Goal: Information Seeking & Learning: Learn about a topic

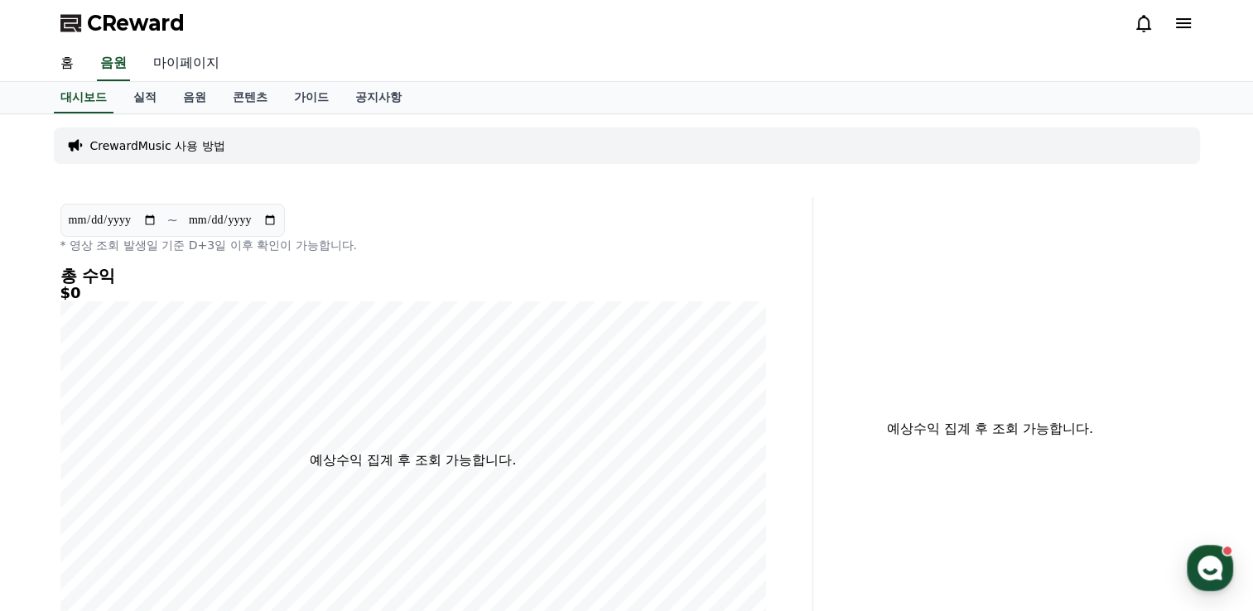
click at [178, 60] on link "마이페이지" at bounding box center [186, 63] width 93 height 35
select select "**********"
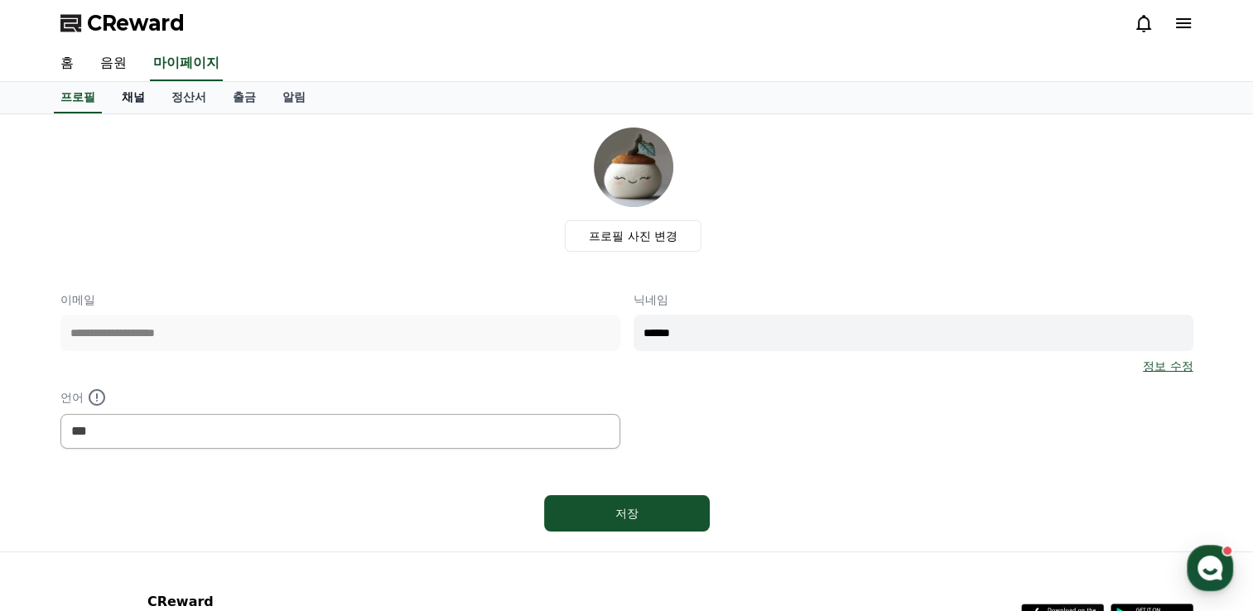
click at [137, 99] on link "채널" at bounding box center [133, 97] width 50 height 31
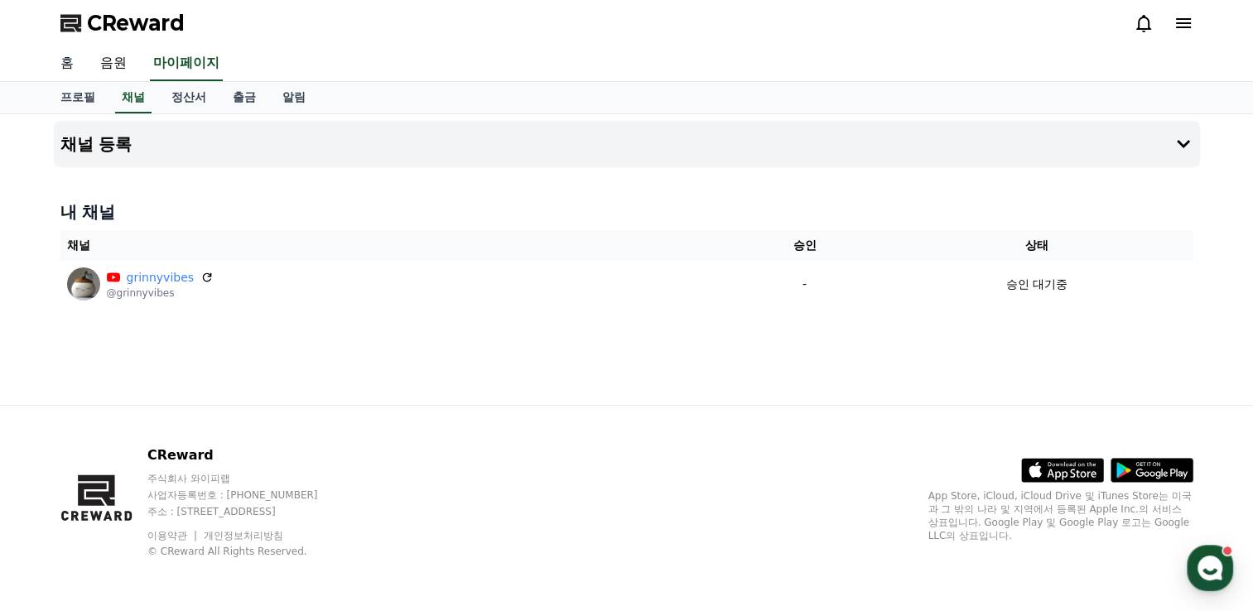
click at [65, 65] on link "홈" at bounding box center [67, 63] width 40 height 35
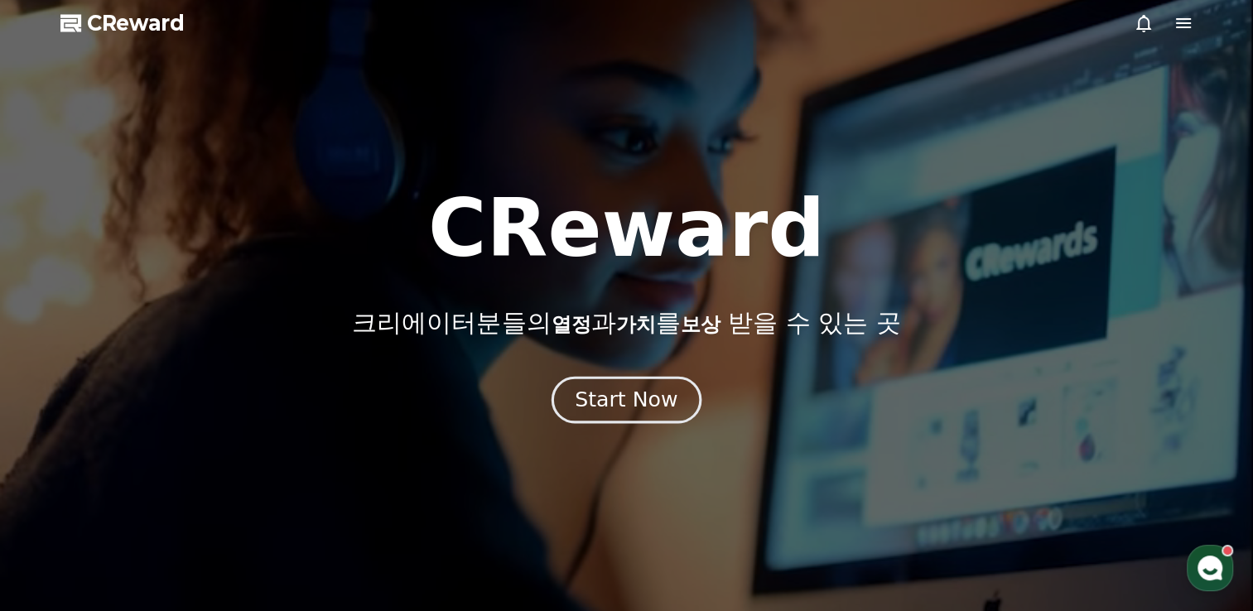
click at [633, 411] on div "Start Now" at bounding box center [626, 400] width 103 height 28
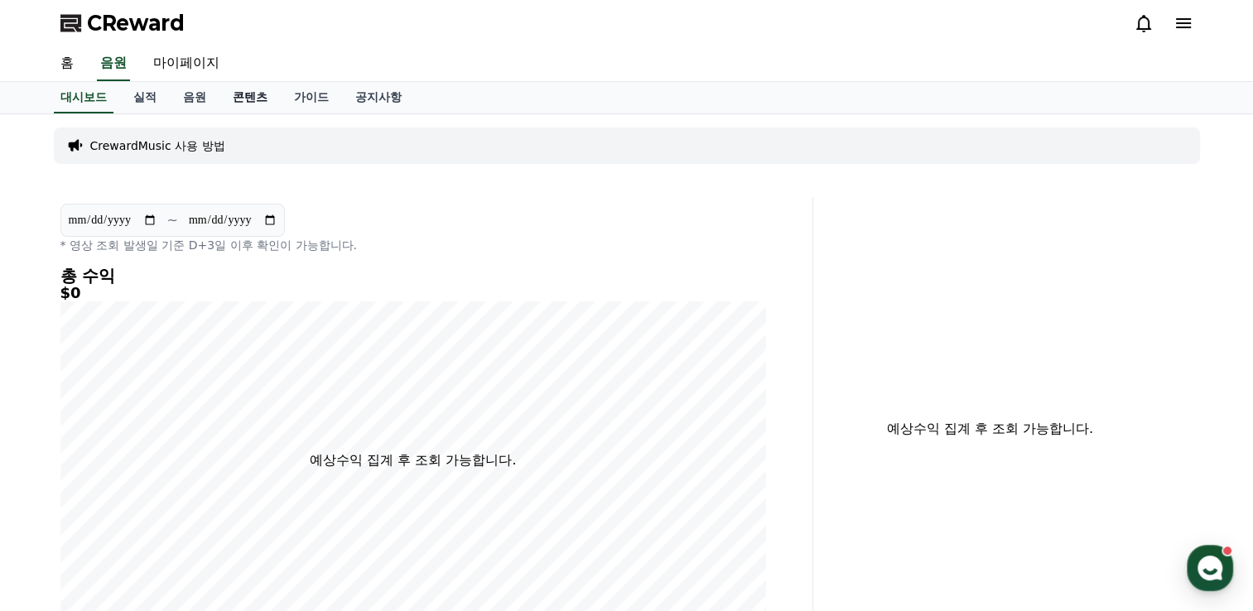
click at [253, 100] on link "콘텐츠" at bounding box center [249, 97] width 61 height 31
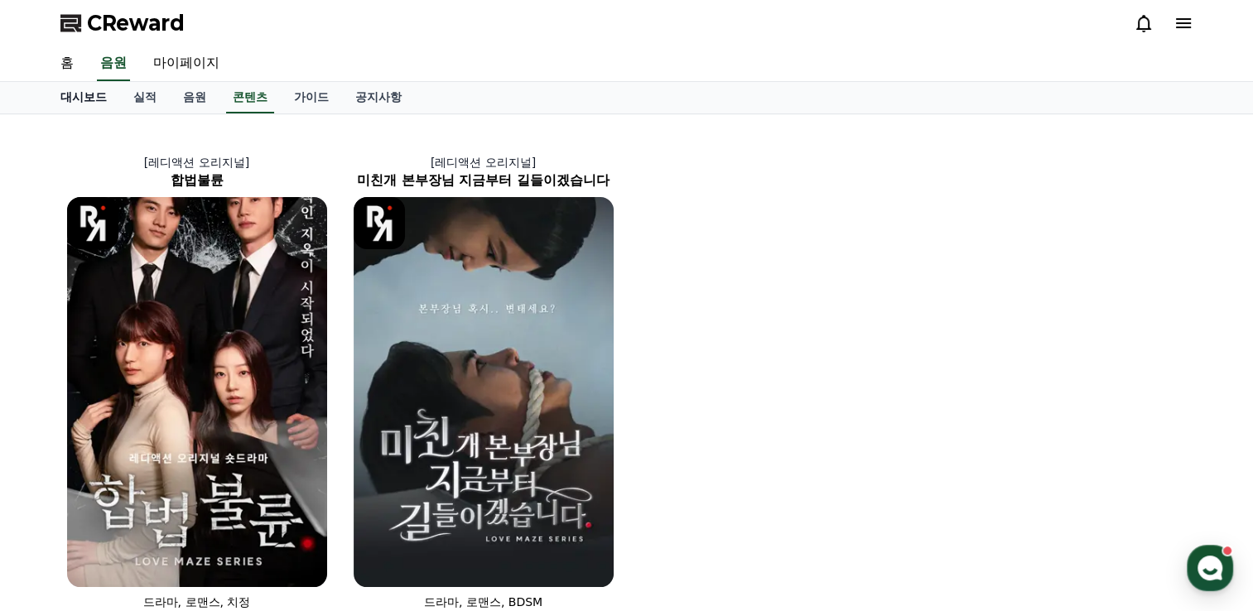
click at [96, 101] on link "대시보드" at bounding box center [83, 97] width 73 height 31
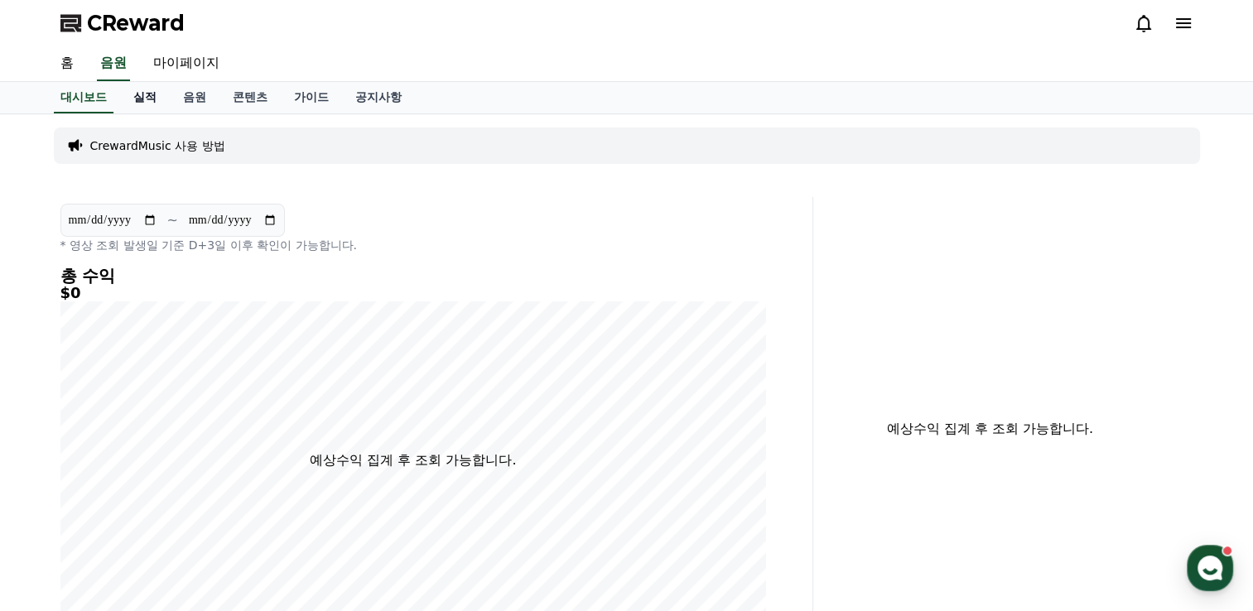
click at [146, 95] on link "실적" at bounding box center [145, 97] width 50 height 31
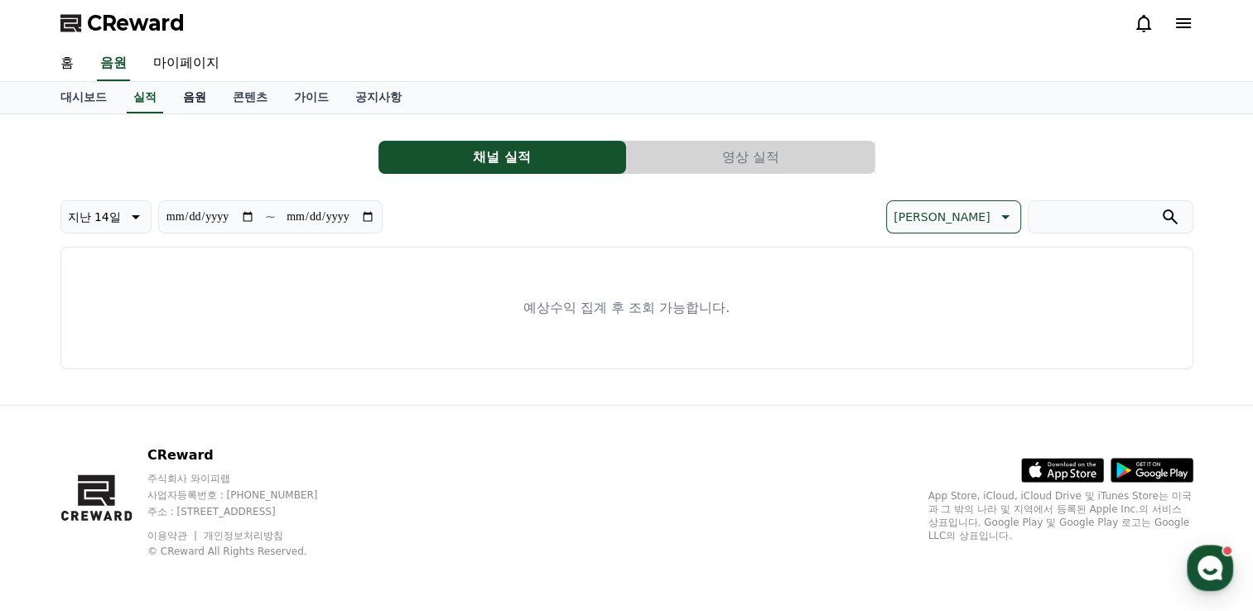
click at [190, 97] on link "음원" at bounding box center [195, 97] width 50 height 31
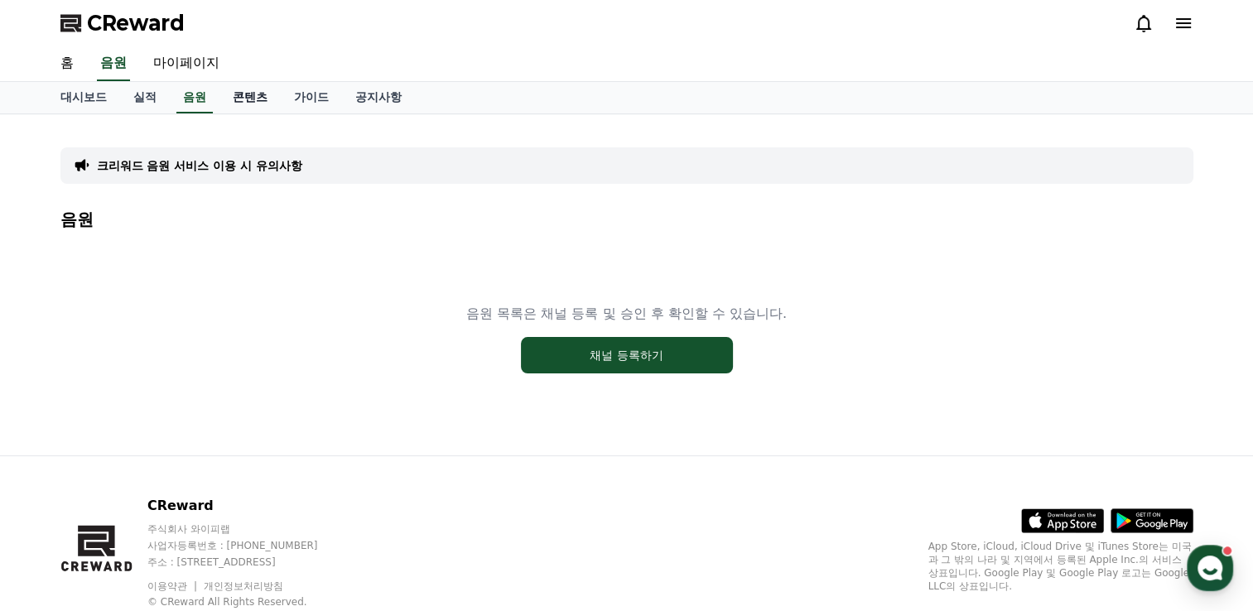
click at [253, 91] on link "콘텐츠" at bounding box center [249, 97] width 61 height 31
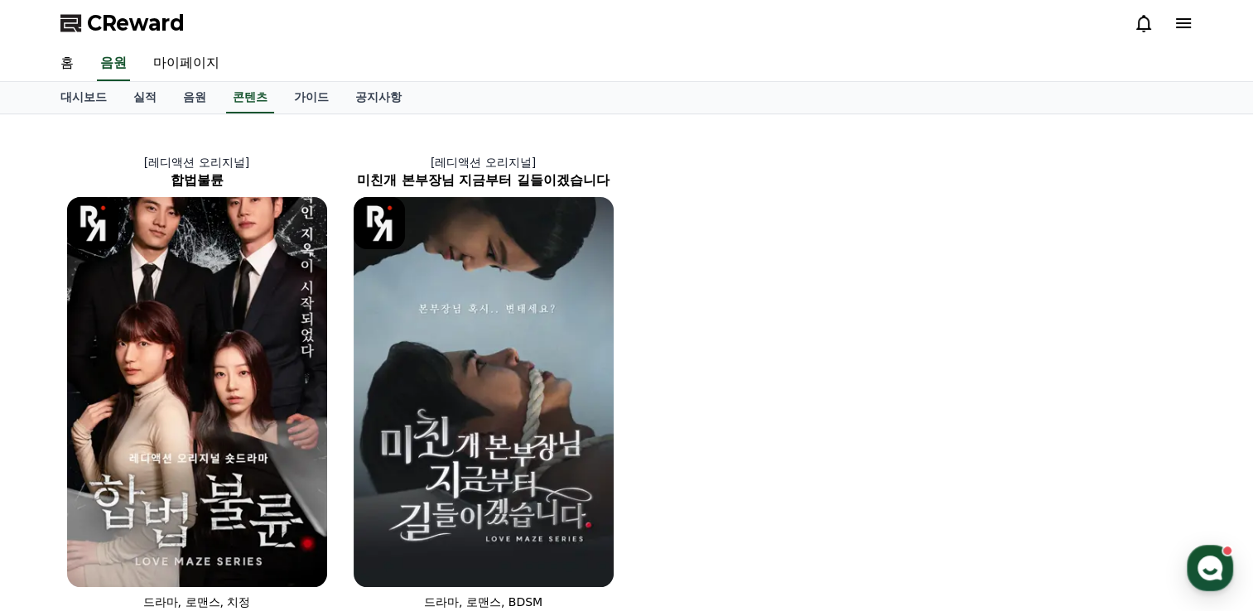
click at [1182, 23] on icon at bounding box center [1183, 23] width 15 height 10
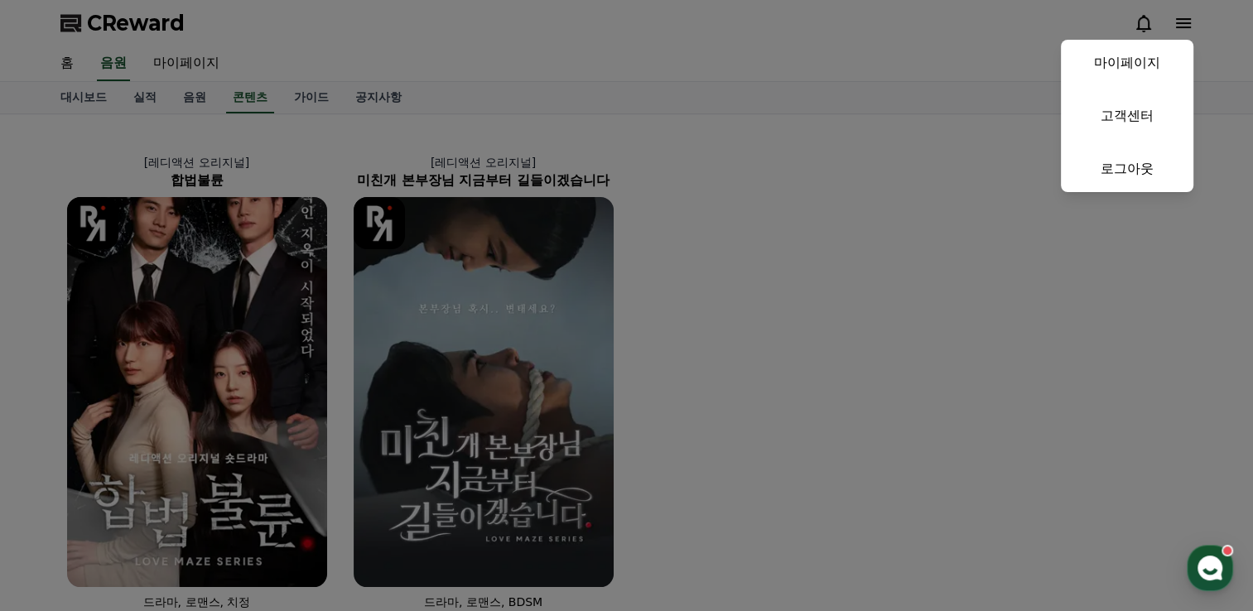
click at [971, 29] on button "close" at bounding box center [626, 305] width 1253 height 611
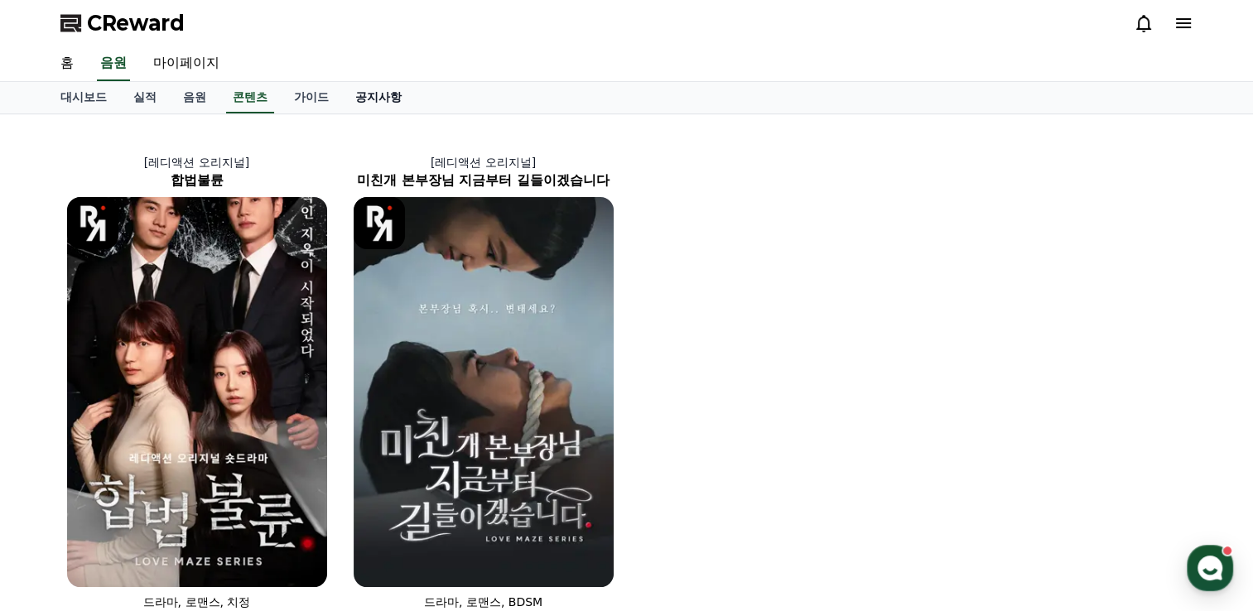
click at [364, 98] on link "공지사항" at bounding box center [378, 97] width 73 height 31
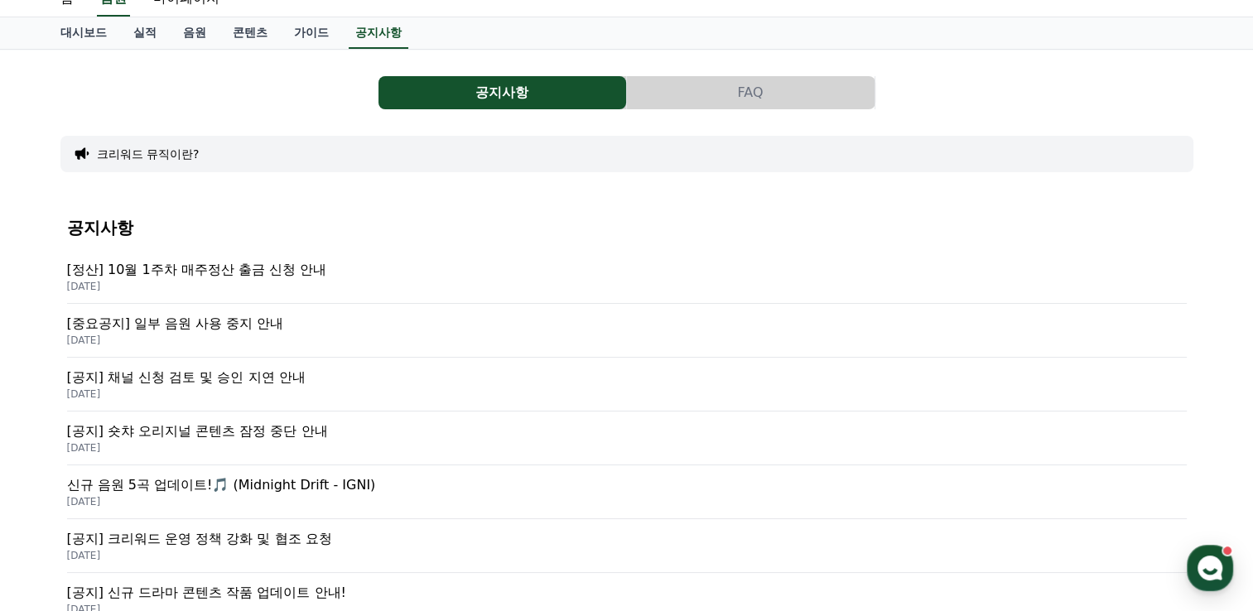
scroll to position [83, 0]
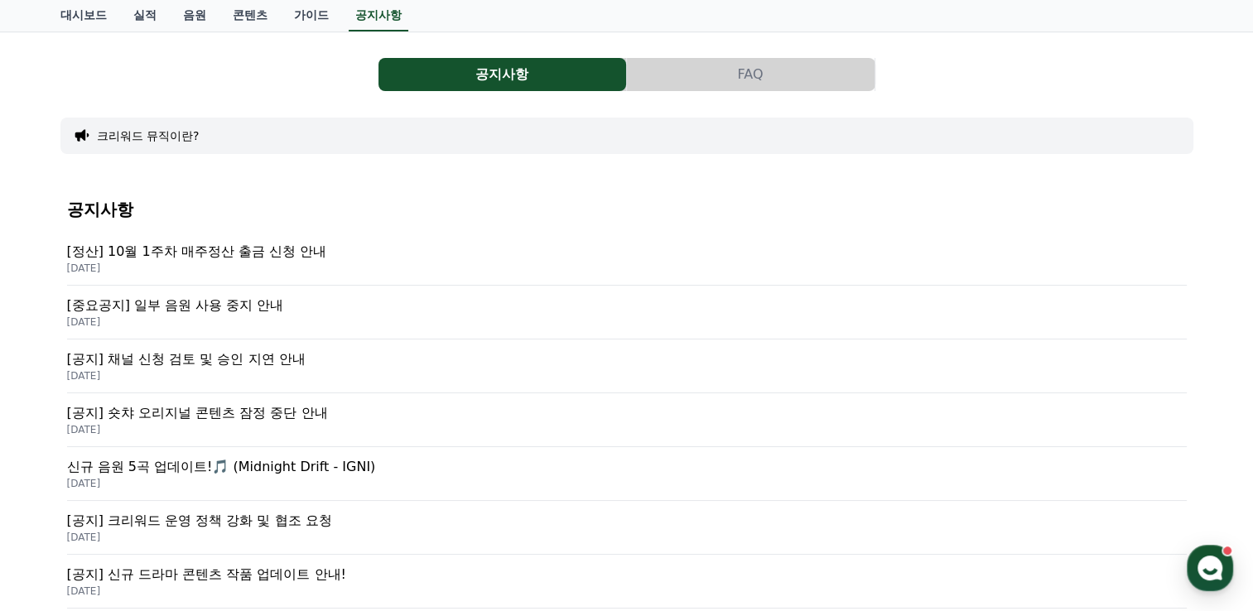
click at [172, 140] on button "크리워드 뮤직이란?" at bounding box center [148, 136] width 103 height 17
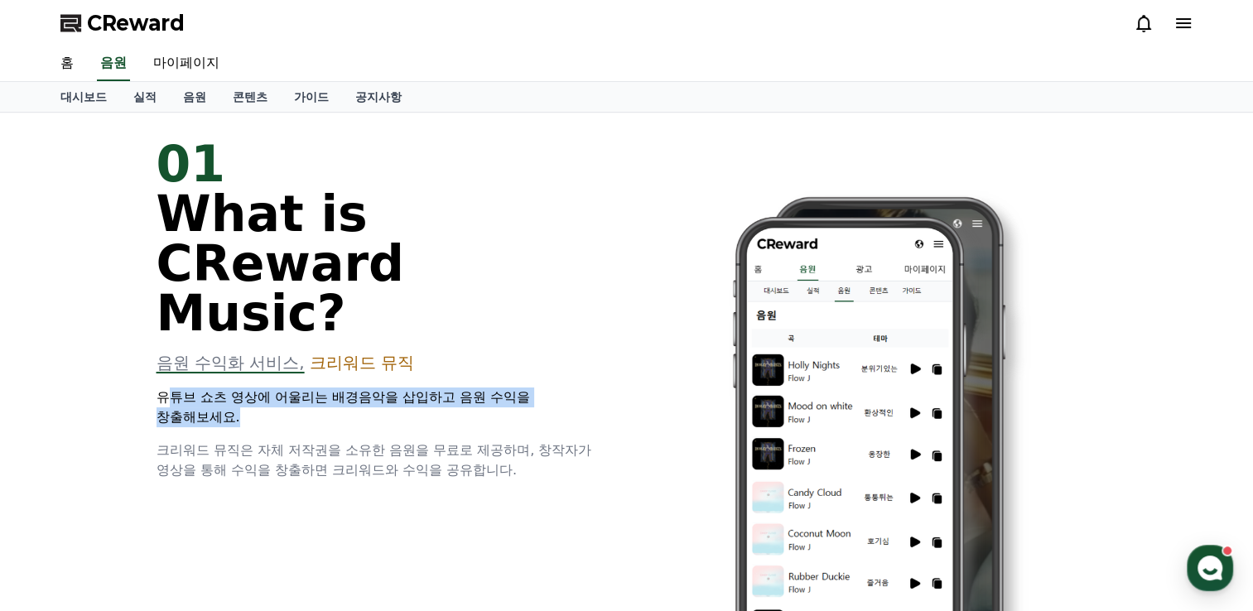
drag, startPoint x: 167, startPoint y: 345, endPoint x: 512, endPoint y: 363, distance: 345.0
click at [512, 388] on p "유튜브 쇼츠 영상에 어울리는 배경음악을 삽입하고 음원 수익을 창출해보세요." at bounding box center [382, 408] width 451 height 40
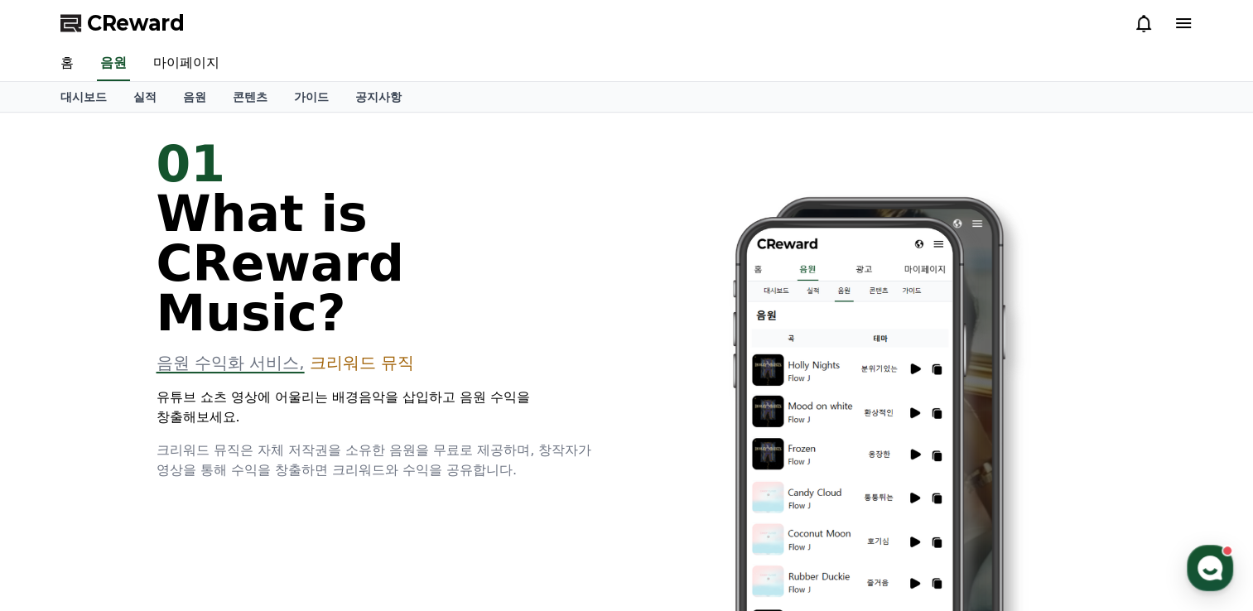
drag, startPoint x: 512, startPoint y: 363, endPoint x: 369, endPoint y: 385, distance: 144.2
click at [369, 385] on div "01 What is CReward Music? 음원 수익화 서비스, 크리워드 뮤직 유튜브 쇼츠 영상에 어울리는 배경음악을 삽입하고 음원 수익을…" at bounding box center [382, 309] width 451 height 341
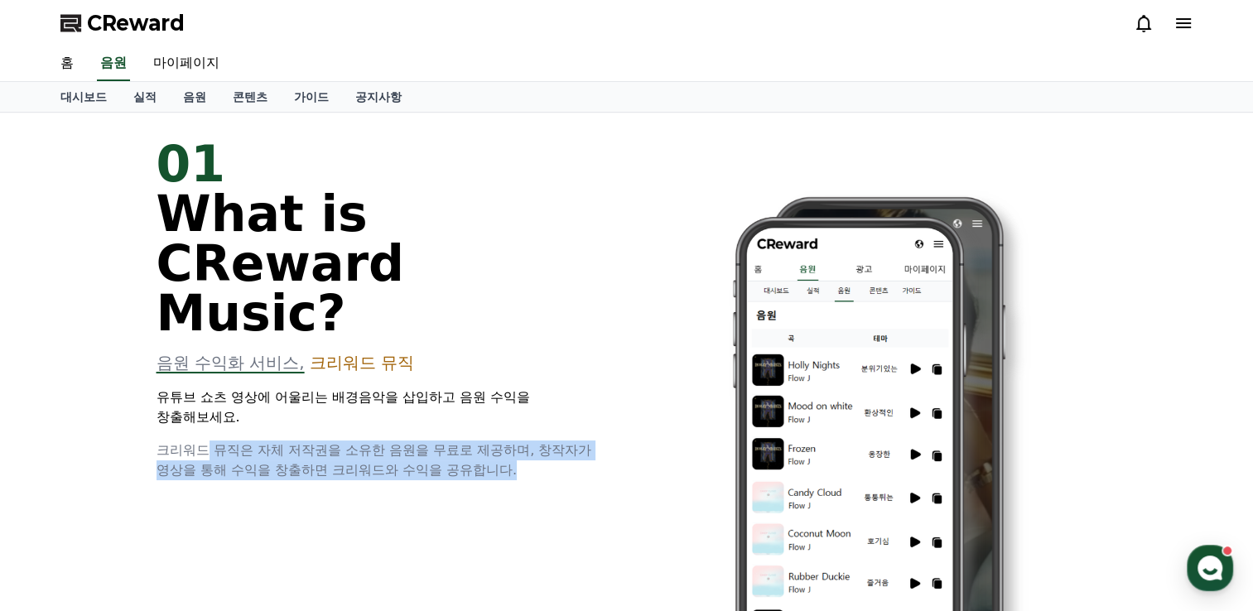
drag, startPoint x: 202, startPoint y: 397, endPoint x: 592, endPoint y: 423, distance: 391.0
click at [592, 441] on p "크리워드 뮤직은 자체 저작권을 소유한 음원을 무료로 제공하며, 창작자가 영상을 통해 수익을 창출하면 크리워드와 수익을 공유합니다." at bounding box center [382, 461] width 451 height 40
drag, startPoint x: 592, startPoint y: 423, endPoint x: 523, endPoint y: 446, distance: 72.3
click at [523, 446] on div "01 What is CReward Music? 음원 수익화 서비스, 크리워드 뮤직 유튜브 쇼츠 영상에 어울리는 배경음악을 삽입하고 음원 수익을…" at bounding box center [627, 425] width 994 height 624
click at [467, 436] on div "01 What is CReward Music? 음원 수익화 서비스, 크리워드 뮤직 유튜브 쇼츠 영상에 어울리는 배경음악을 삽입하고 음원 수익을…" at bounding box center [627, 425] width 994 height 624
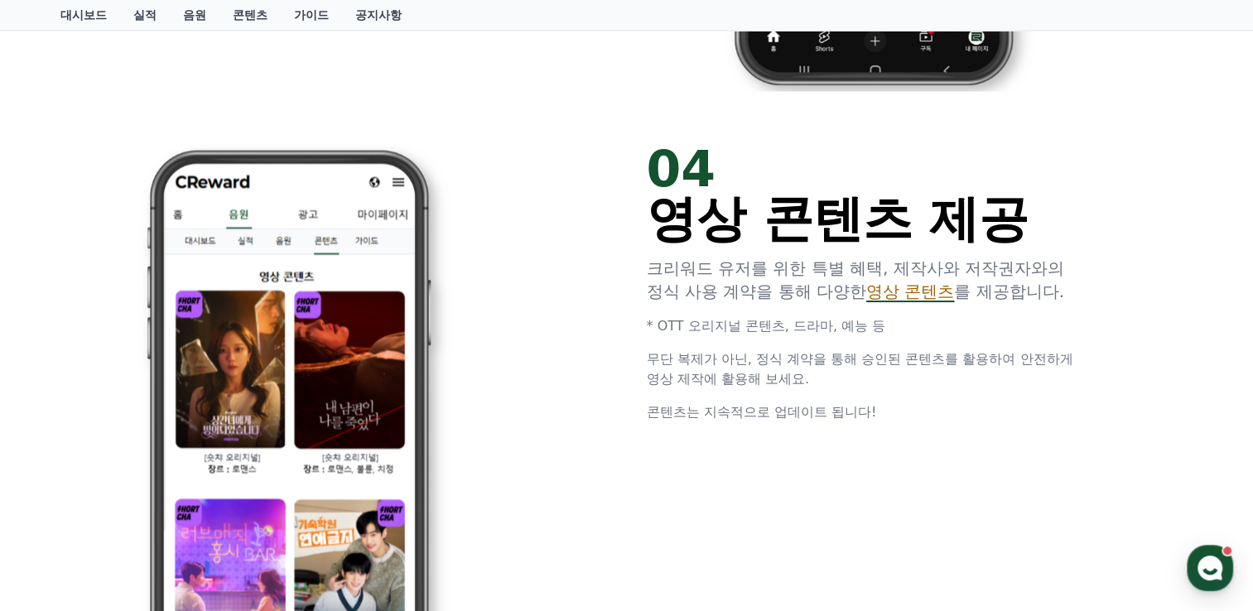
scroll to position [2567, 0]
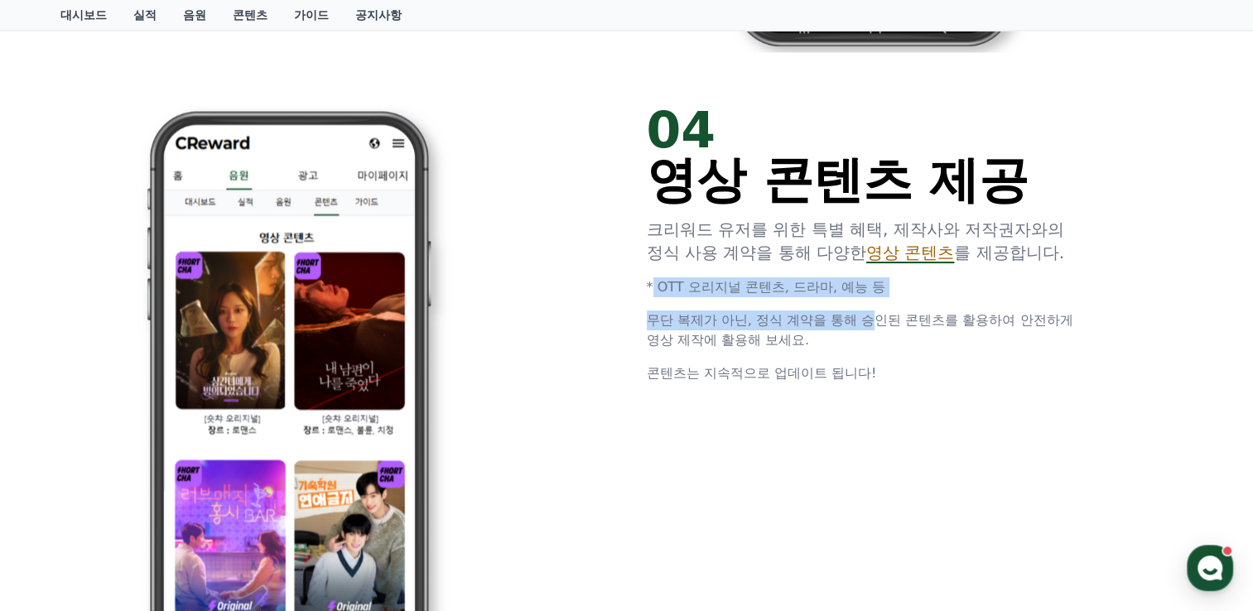
drag, startPoint x: 646, startPoint y: 292, endPoint x: 875, endPoint y: 297, distance: 228.7
click at [875, 297] on div "04 영상 콘텐츠 제공 크리워드 유저를 위한 특별 혜택, 제작사와 저작권자와의 정식 사용 계약을 통해 다양한 영상 콘텐츠 를 제공합니다. * …" at bounding box center [872, 244] width 451 height 278
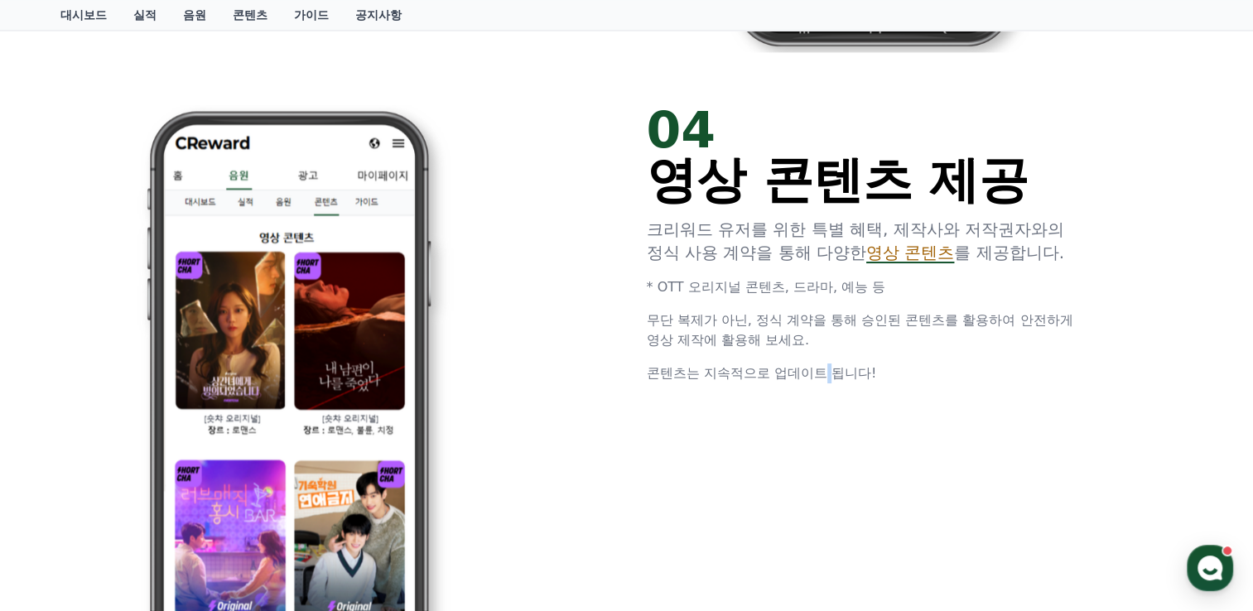
drag, startPoint x: 875, startPoint y: 297, endPoint x: 831, endPoint y: 359, distance: 76.1
click at [831, 359] on div "04 영상 콘텐츠 제공 크리워드 유저를 위한 특별 혜택, 제작사와 저작권자와의 정식 사용 계약을 통해 다양한 영상 콘텐츠 를 제공합니다. * …" at bounding box center [872, 244] width 451 height 278
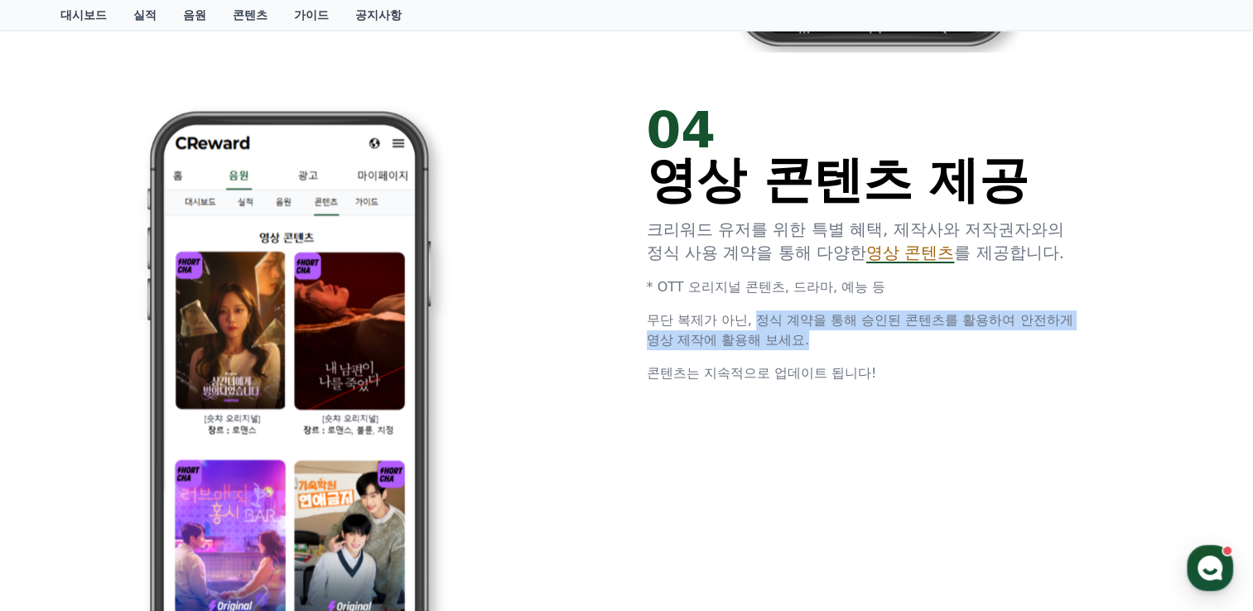
drag, startPoint x: 754, startPoint y: 316, endPoint x: 1005, endPoint y: 332, distance: 251.5
click at [1005, 332] on p "무단 복제가 아닌, 정식 계약을 통해 승인된 콘텐츠를 활용하여 안전하게 영상 제작에 활용해 보세요." at bounding box center [872, 331] width 451 height 40
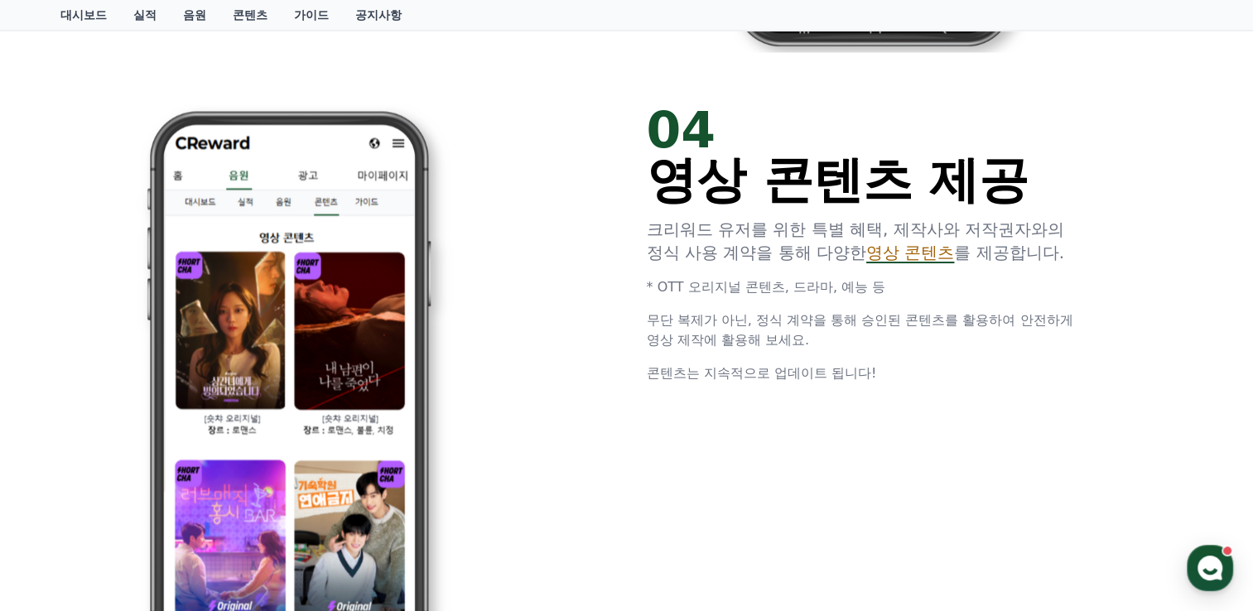
drag, startPoint x: 1005, startPoint y: 332, endPoint x: 968, endPoint y: 372, distance: 53.9
click at [968, 372] on p "콘텐츠는 지속적으로 업데이트 됩니다!" at bounding box center [872, 374] width 451 height 20
click at [913, 258] on span "영상 콘텐츠" at bounding box center [910, 253] width 88 height 20
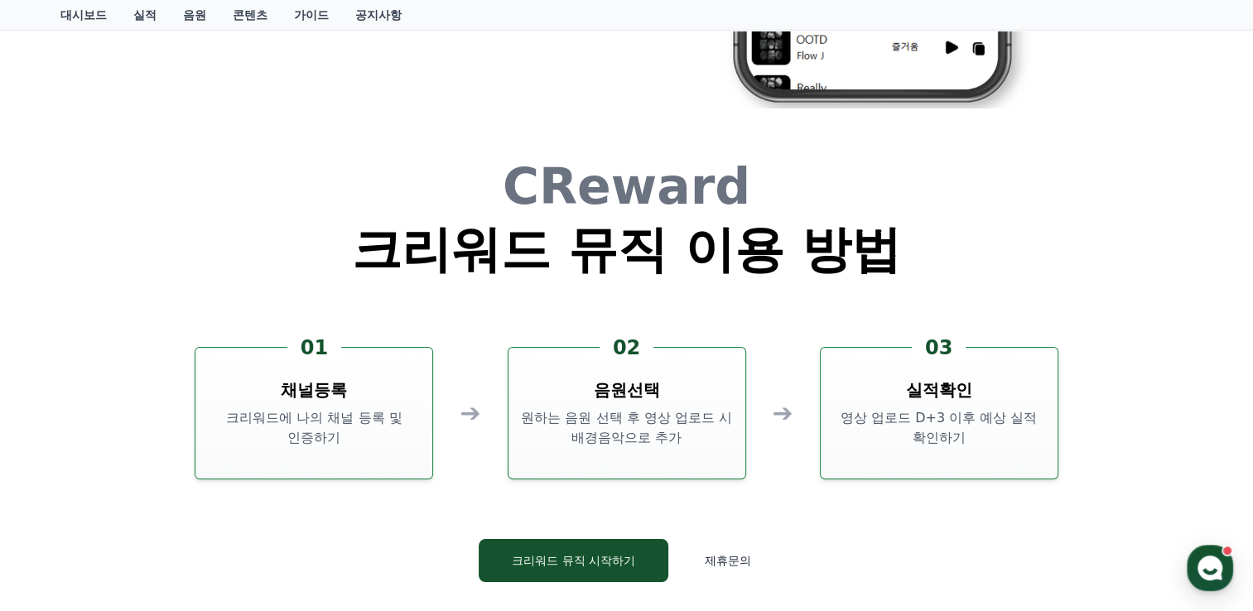
scroll to position [3893, 0]
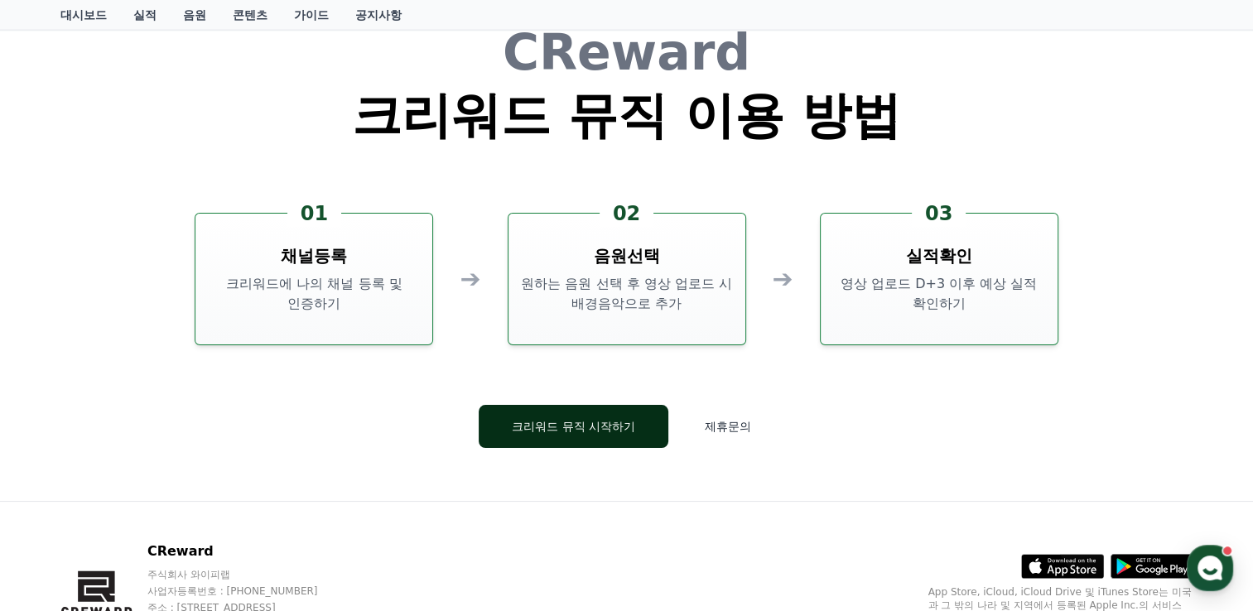
click at [571, 427] on button "크리워드 뮤직 시작하기" at bounding box center [574, 426] width 190 height 43
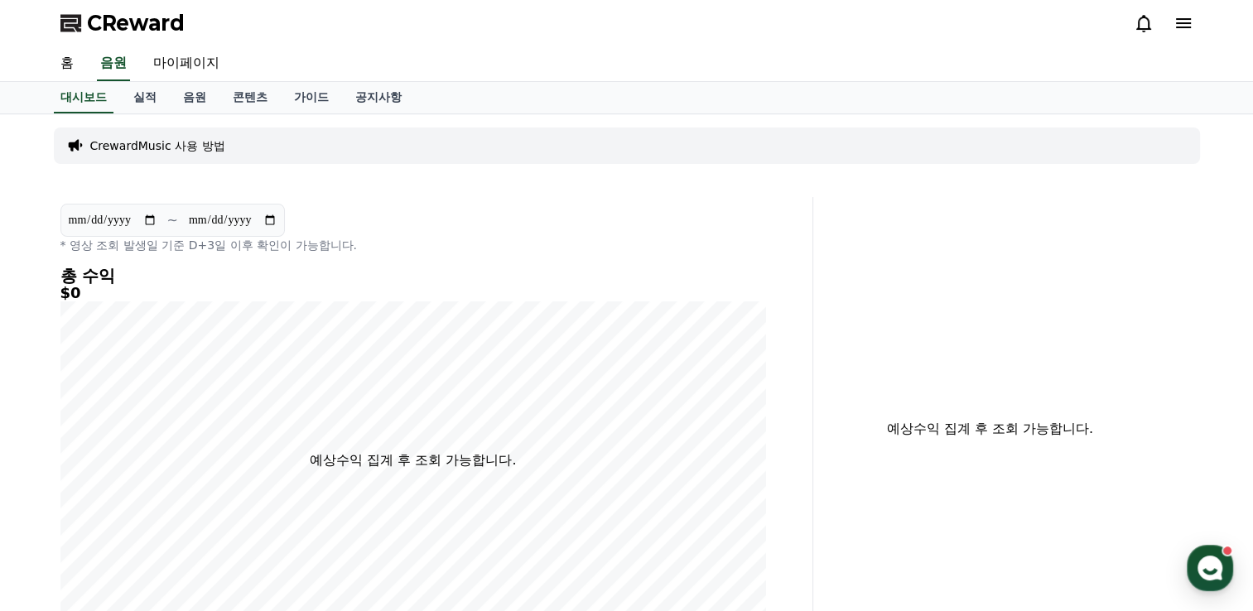
click at [201, 150] on p "CrewardMusic 사용 방법" at bounding box center [157, 145] width 135 height 17
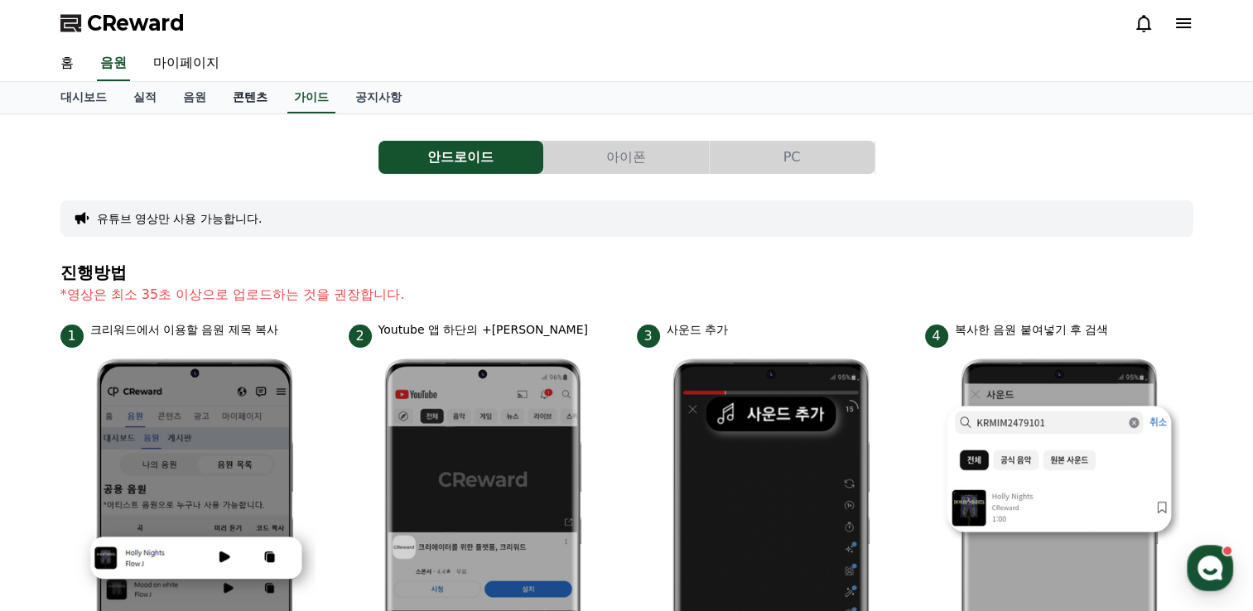
click at [245, 92] on link "콘텐츠" at bounding box center [249, 97] width 61 height 31
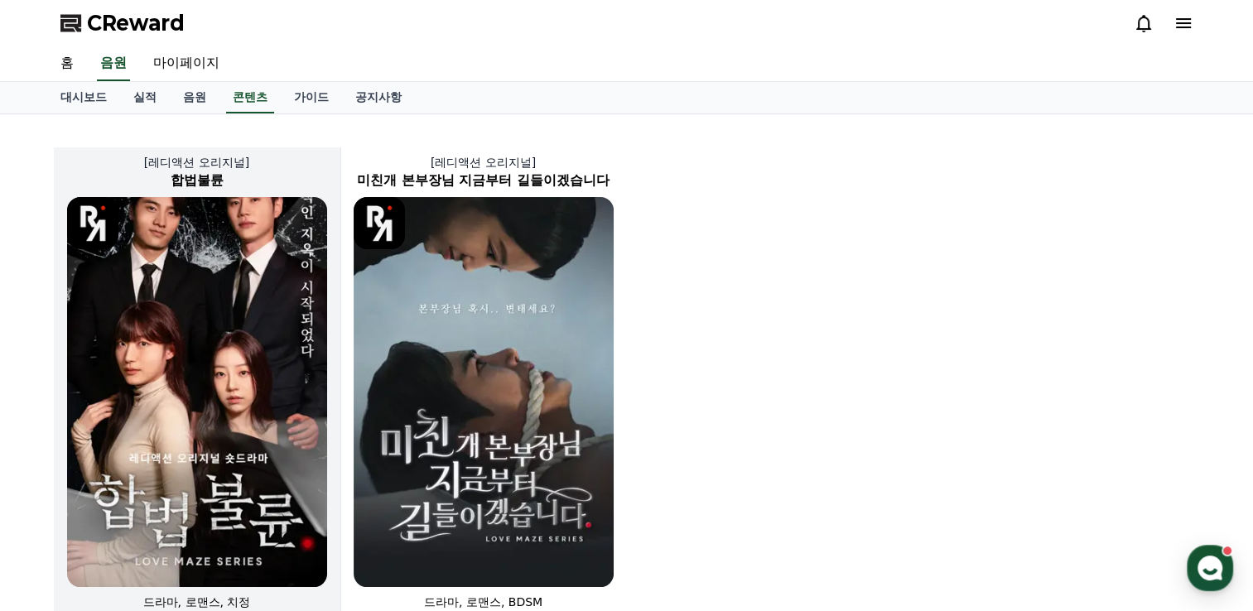
click at [219, 364] on img at bounding box center [197, 392] width 260 height 390
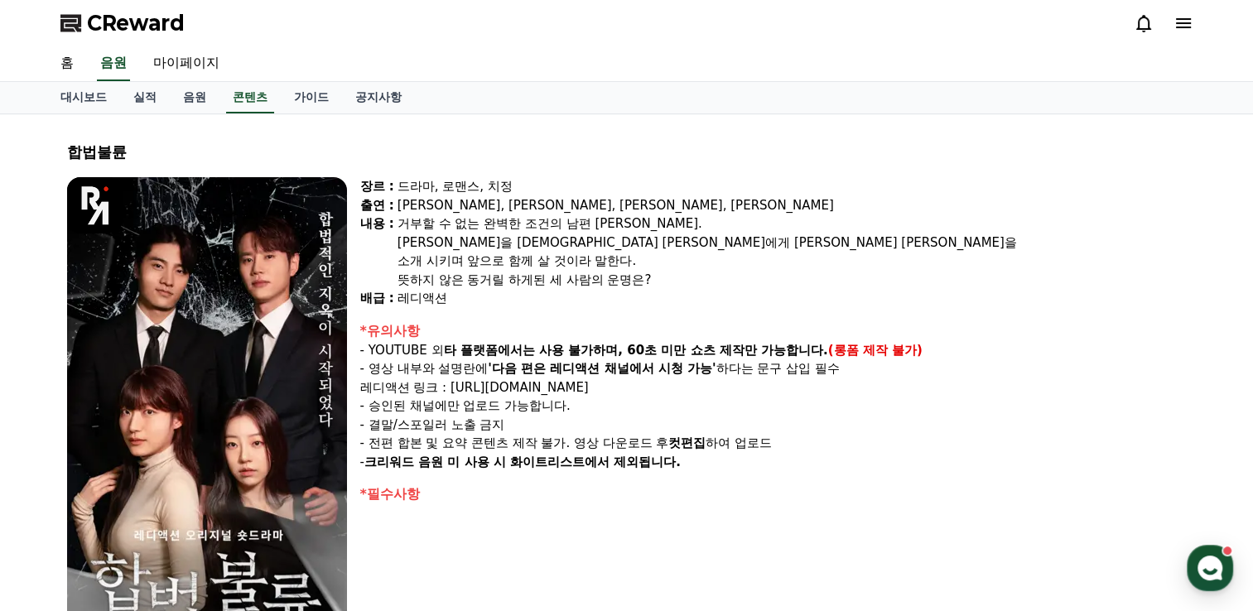
scroll to position [248, 0]
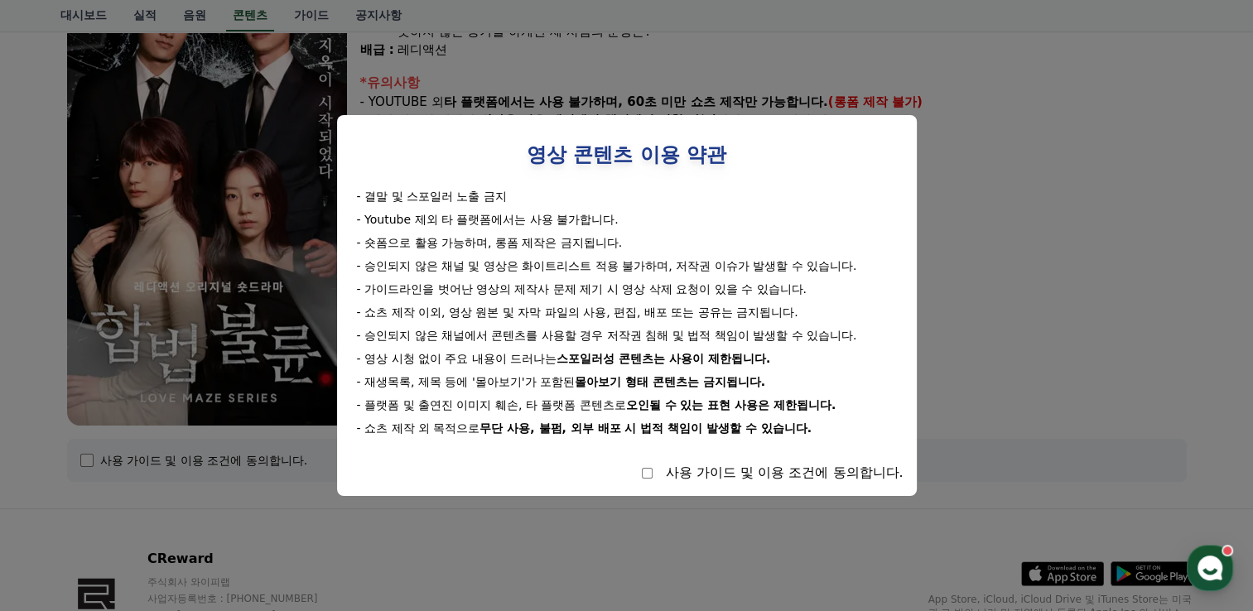
select select
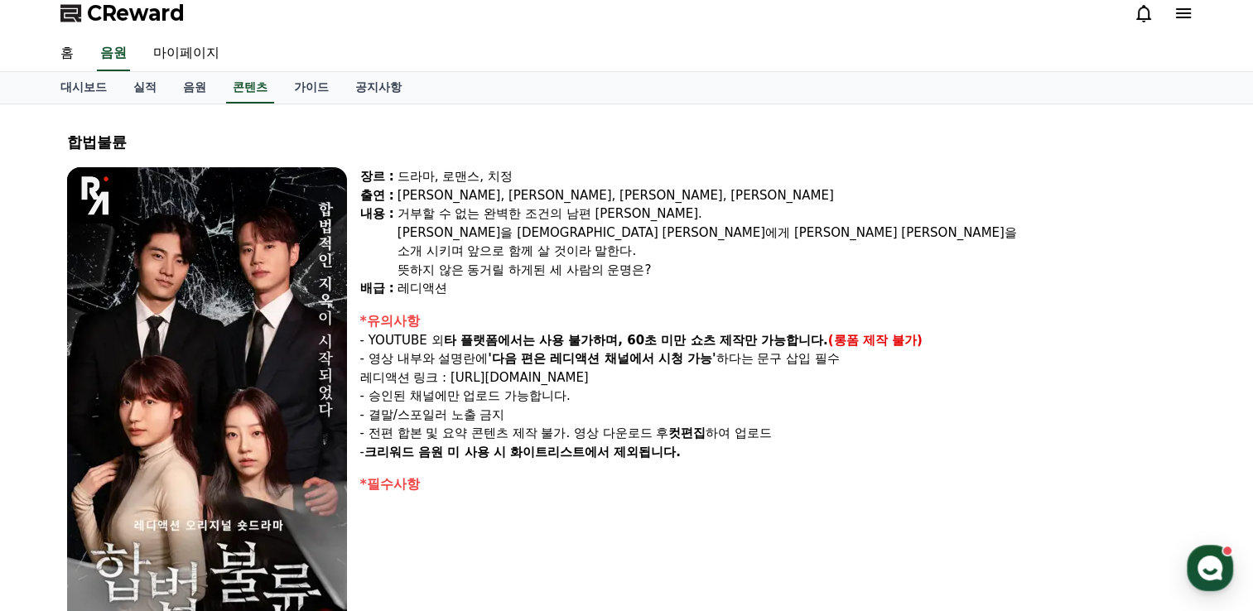
scroll to position [0, 0]
